Goal: Check status

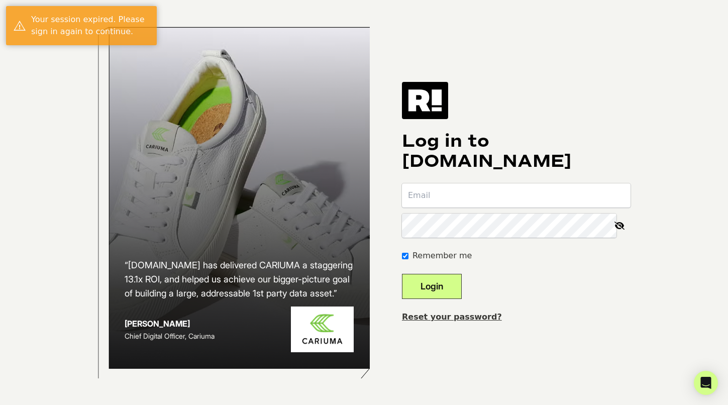
click at [0, 405] on com-1password-button at bounding box center [0, 405] width 0 height 0
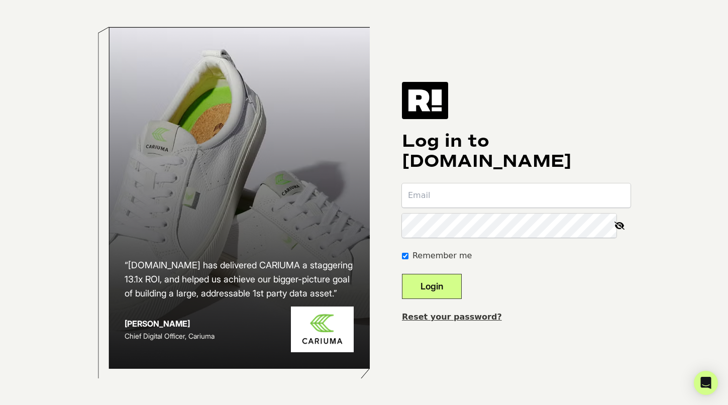
type input "[EMAIL_ADDRESS][DOMAIN_NAME]"
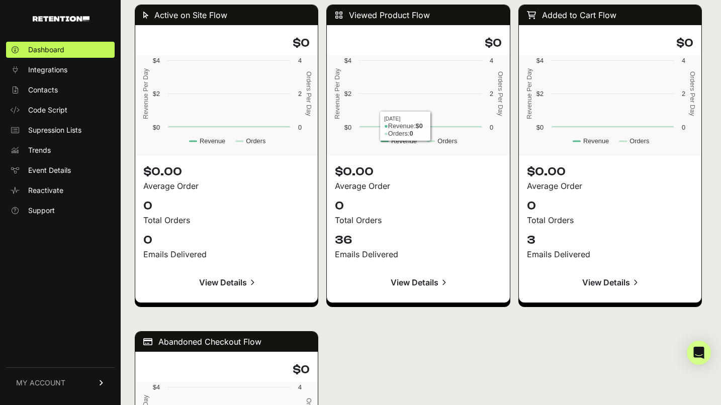
scroll to position [955, 0]
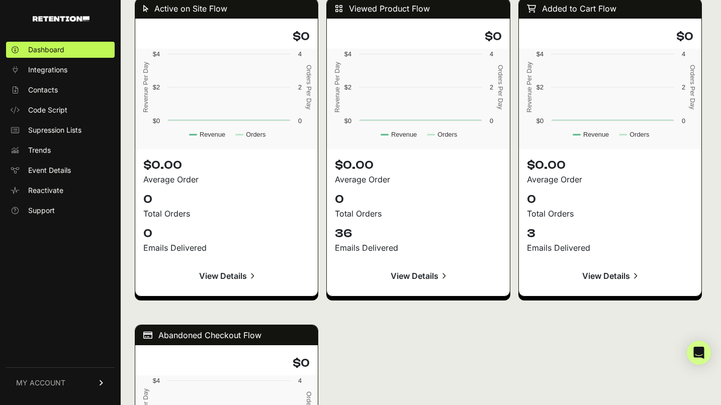
click at [415, 278] on link "View Details" at bounding box center [418, 276] width 166 height 24
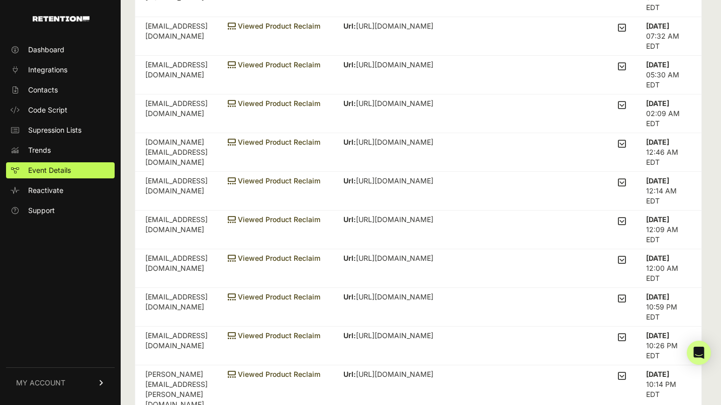
scroll to position [485, 0]
